Goal: Task Accomplishment & Management: Manage account settings

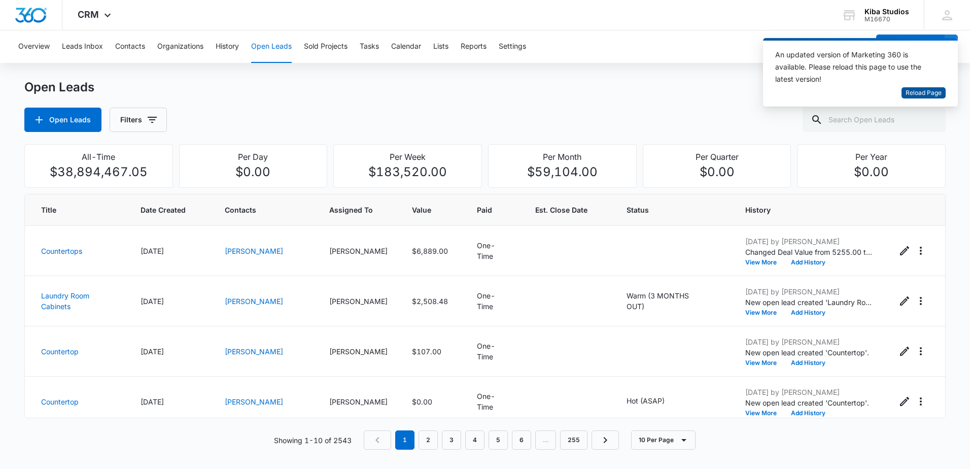
click at [913, 93] on span "Reload Page" at bounding box center [923, 93] width 36 height 10
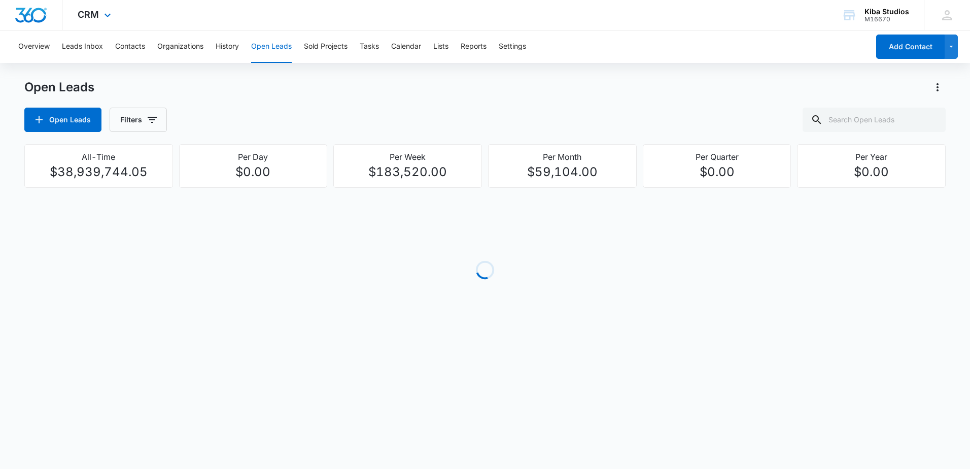
click at [49, 15] on div at bounding box center [31, 15] width 62 height 30
click at [930, 16] on div "CW Clinton Ward cward@ccaglobal.com My Profile Notifications Support Logout Ter…" at bounding box center [947, 15] width 46 height 30
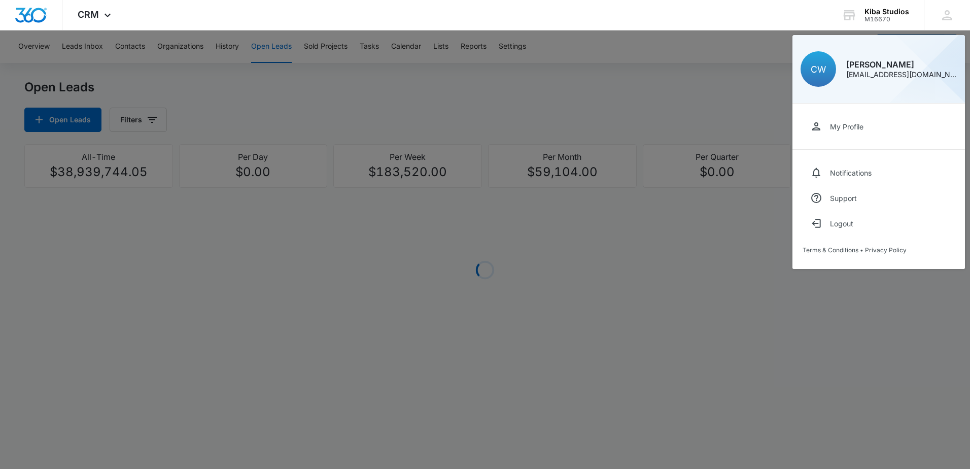
click at [520, 94] on div at bounding box center [485, 234] width 970 height 469
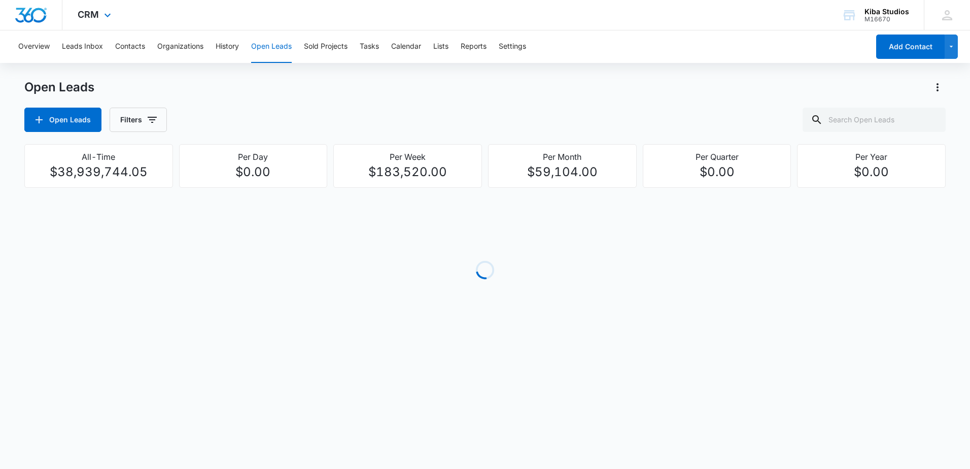
click at [50, 16] on div at bounding box center [31, 15] width 62 height 30
click at [114, 13] on div "CRM Apps Reputation Websites Forms CRM Email Social Scheduling Content Ads Inte…" at bounding box center [95, 15] width 66 height 30
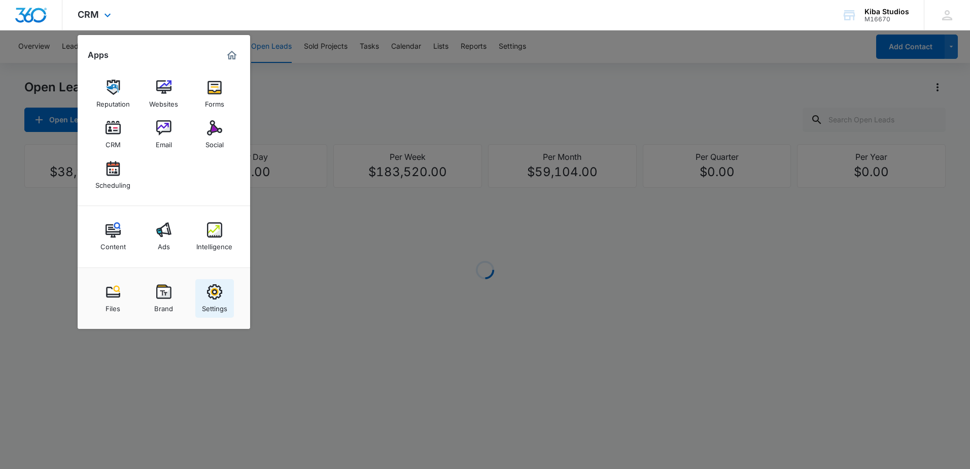
click at [217, 293] on img at bounding box center [214, 291] width 15 height 15
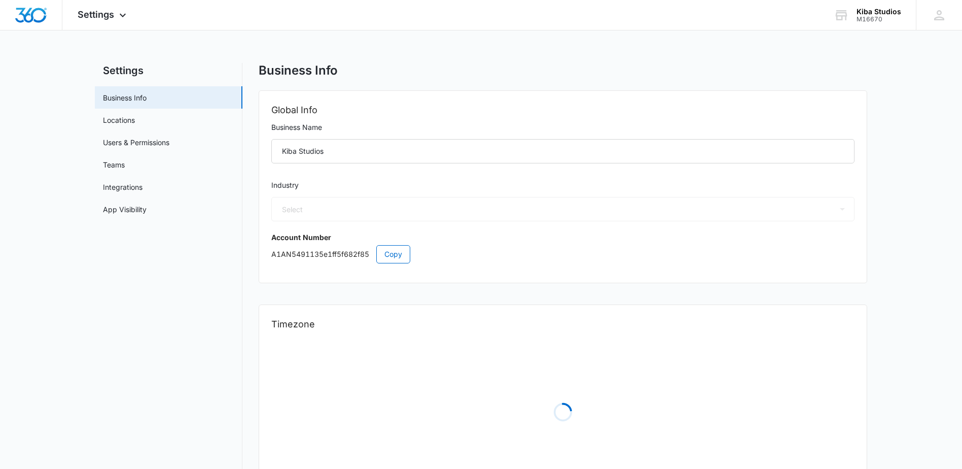
select select "33"
select select "US"
select select "America/Denver"
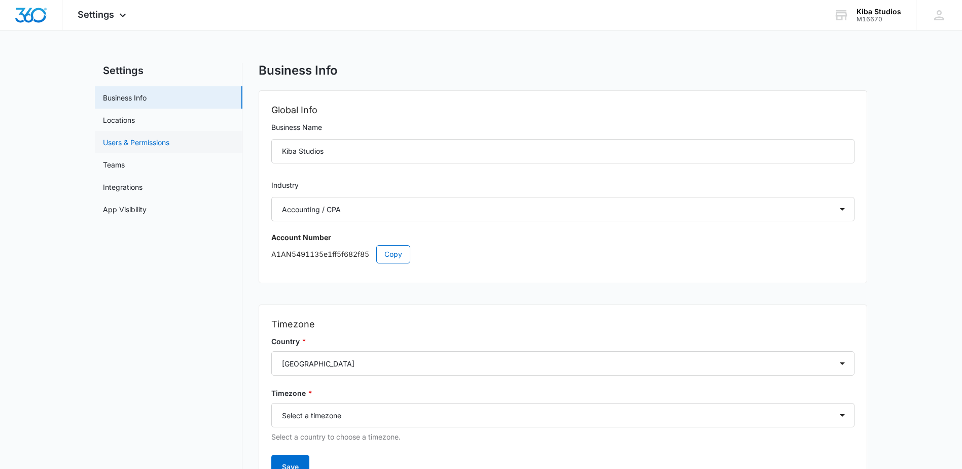
click at [150, 139] on link "Users & Permissions" at bounding box center [136, 142] width 66 height 11
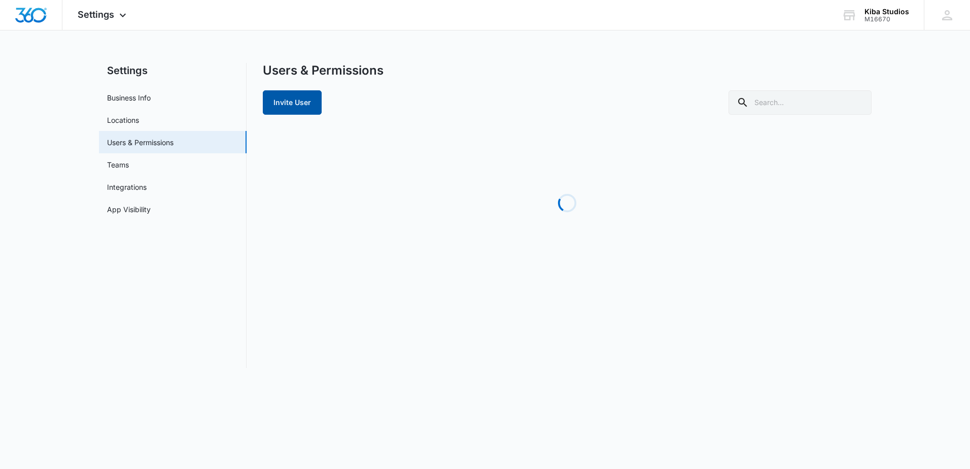
click at [291, 99] on button "Invite User" at bounding box center [292, 102] width 59 height 24
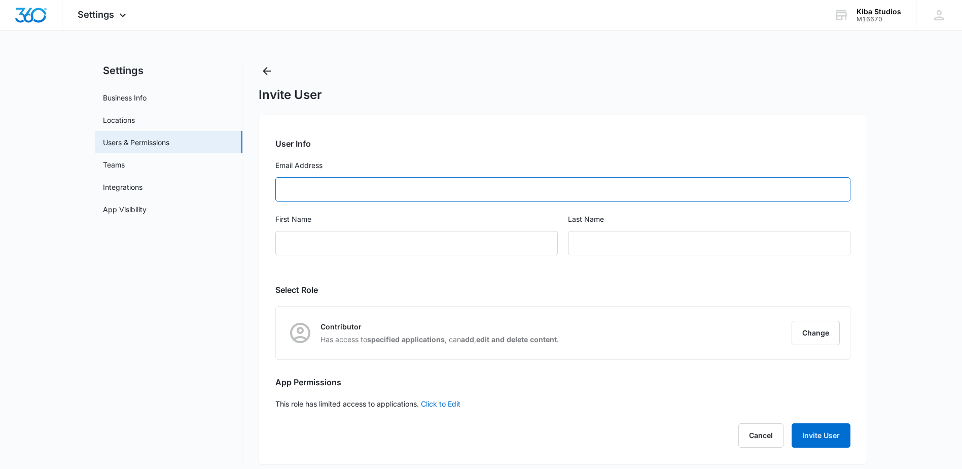
click at [337, 197] on input "Email Address" at bounding box center [562, 189] width 575 height 24
paste input ""Madison Arndt" <madison.ftcc1@gmail.com>"
click at [348, 188] on input ""Madison Arndt" <madison.ftcc1@gmail.com>" at bounding box center [562, 189] width 575 height 24
click at [376, 187] on input "madison.ftcc1@gmail.com>" at bounding box center [562, 189] width 575 height 24
type input "madison.ftcc1@gmail.com"
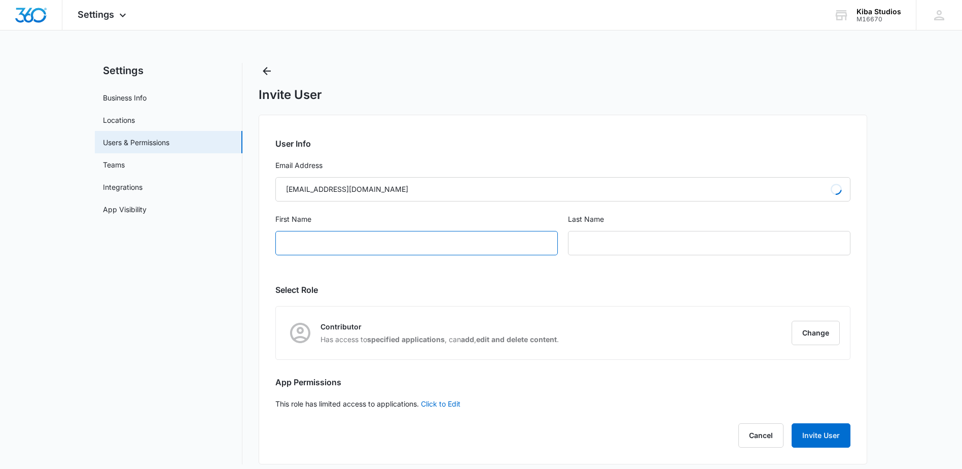
click at [366, 240] on input "First Name" at bounding box center [416, 243] width 283 height 24
type input "Madison"
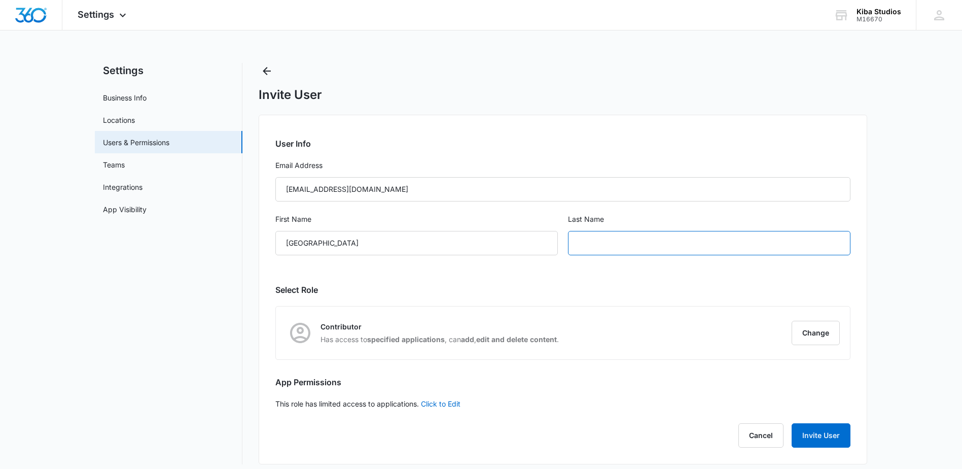
click at [605, 242] on input "text" at bounding box center [709, 243] width 283 height 24
type input "Arndt"
click at [636, 276] on div "User Info Email Address madison.ftcc1@gmail.com First Name Madison Last Name Ar…" at bounding box center [563, 289] width 609 height 349
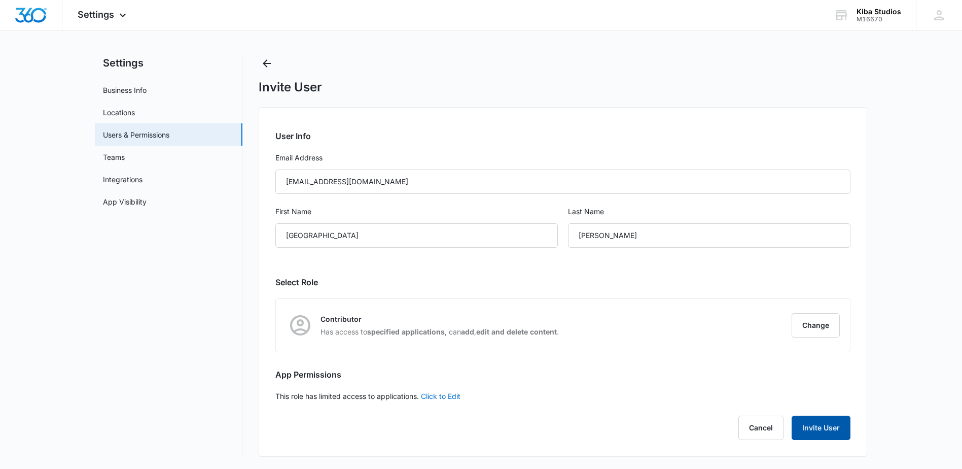
click at [825, 431] on button "Invite User" at bounding box center [821, 427] width 59 height 24
